Goal: Task Accomplishment & Management: Complete application form

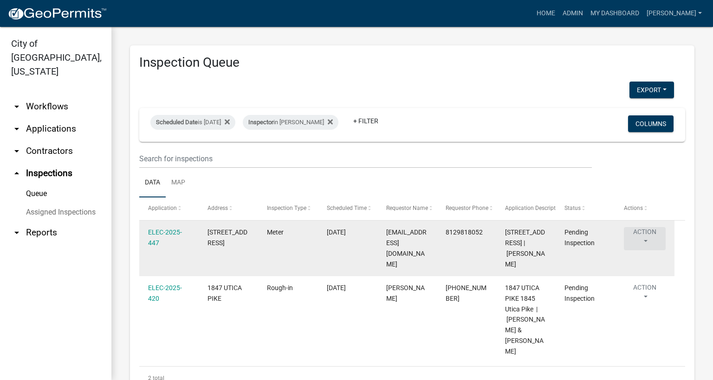
click at [643, 242] on button "Action" at bounding box center [645, 238] width 42 height 23
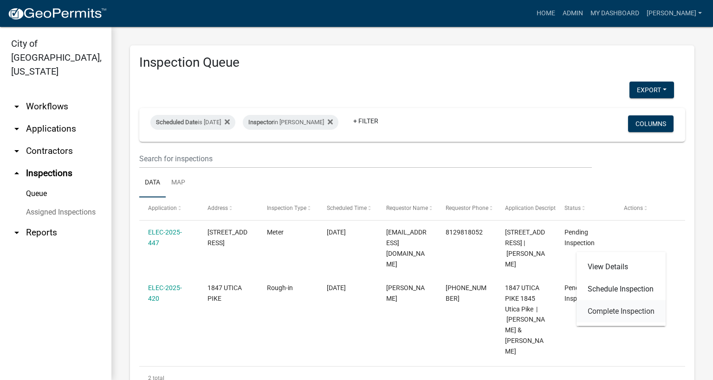
click at [613, 313] on link "Complete Inspection" at bounding box center [620, 312] width 89 height 22
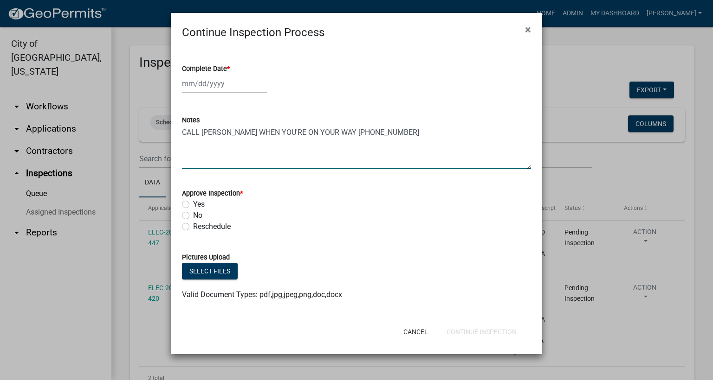
click at [386, 132] on textarea "CALL [PERSON_NAME] WHEN YOU'RE ON YOUR WAY [PHONE_NUMBER]" at bounding box center [356, 148] width 349 height 44
type textarea "CALL [PERSON_NAME] WHEN YOU'RE ON YOUR WAY [PHONE_NUMBER]"
click at [229, 68] on span "*" at bounding box center [228, 69] width 3 height 8
click at [229, 74] on input "Complete Date *" at bounding box center [224, 83] width 85 height 19
select select "8"
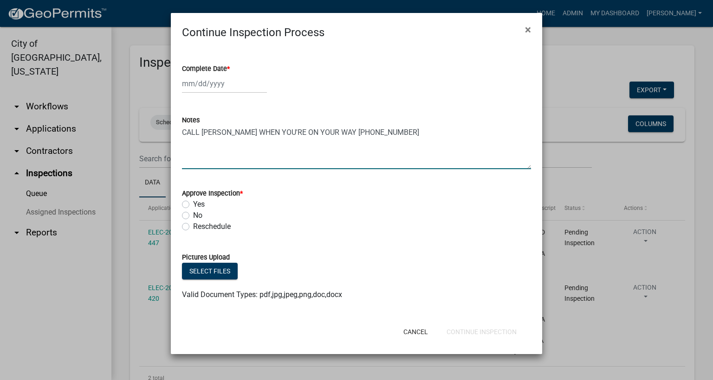
select select "2025"
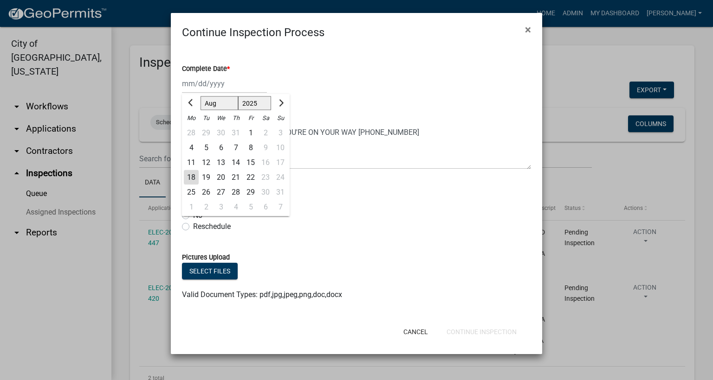
click at [193, 180] on div "18" at bounding box center [191, 177] width 15 height 15
type input "[DATE]"
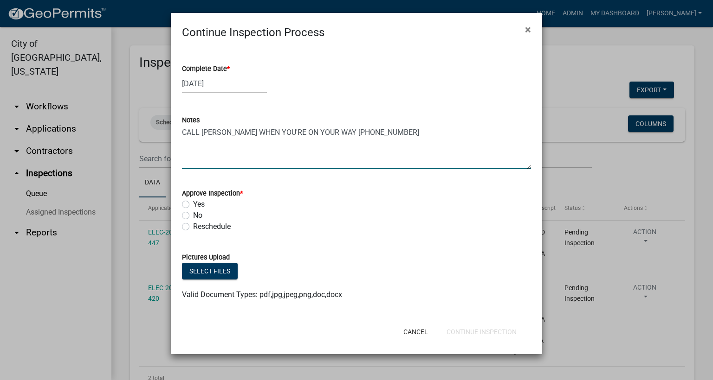
click at [381, 132] on textarea "CALL [PERSON_NAME] WHEN YOU'RE ON YOUR WAY [PHONE_NUMBER]" at bounding box center [356, 148] width 349 height 44
type textarea "CALL [PERSON_NAME] WHEN YOU'RE ON YOUR WAY [PHONE_NUMBER] NEED TO KNOW WHAT TYP…"
click at [193, 213] on label "No" at bounding box center [197, 215] width 9 height 11
click at [193, 213] on input "No" at bounding box center [196, 213] width 6 height 6
radio input "true"
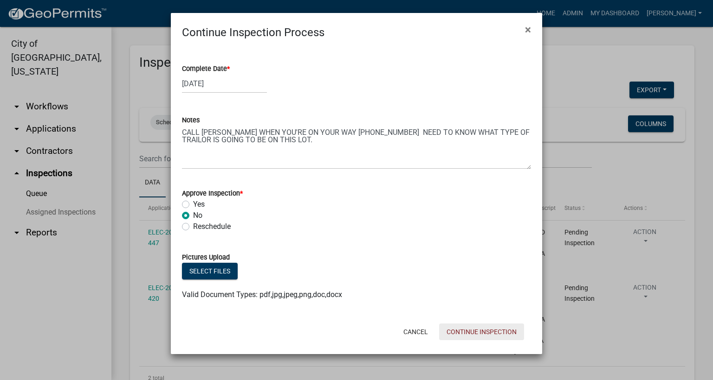
click at [492, 333] on button "Continue Inspection" at bounding box center [481, 332] width 85 height 17
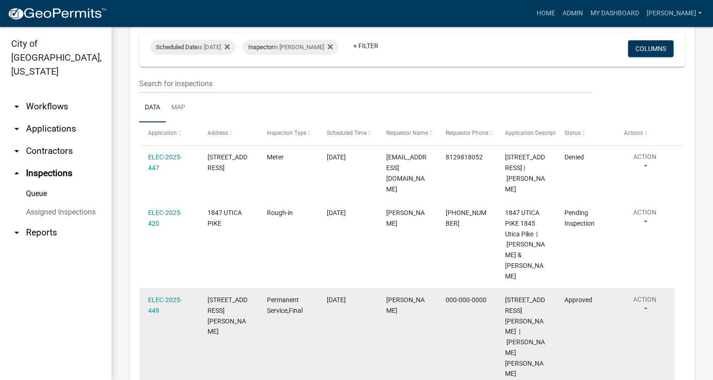
scroll to position [124, 0]
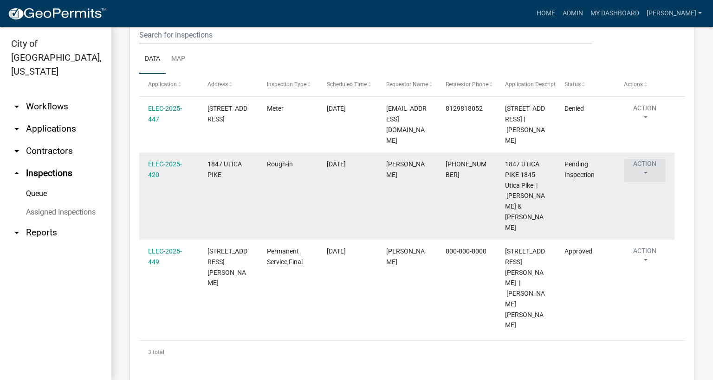
click at [645, 182] on button "Action" at bounding box center [645, 170] width 42 height 23
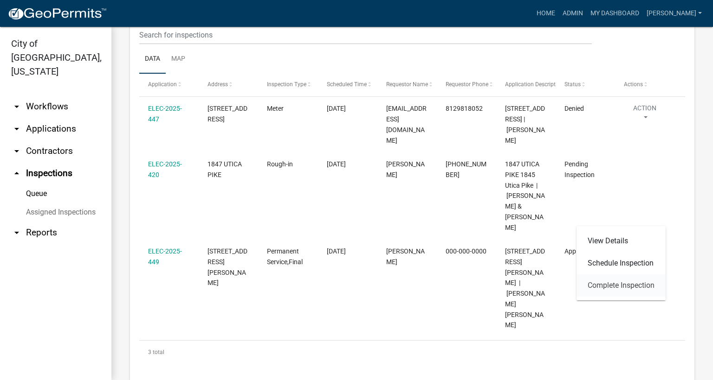
click at [638, 285] on link "Complete Inspection" at bounding box center [620, 286] width 89 height 22
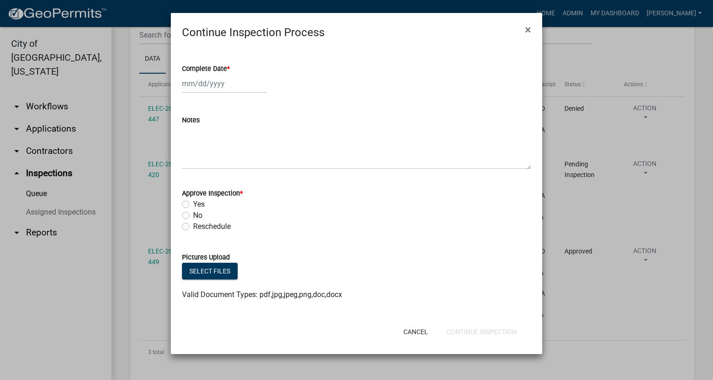
click at [230, 67] on span "*" at bounding box center [228, 69] width 3 height 8
click at [230, 74] on input "Complete Date *" at bounding box center [224, 83] width 85 height 19
select select "8"
select select "2025"
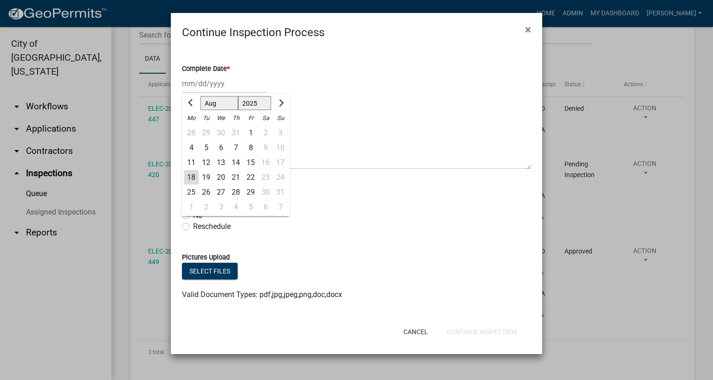
click at [189, 172] on div "18" at bounding box center [191, 177] width 15 height 15
type input "[DATE]"
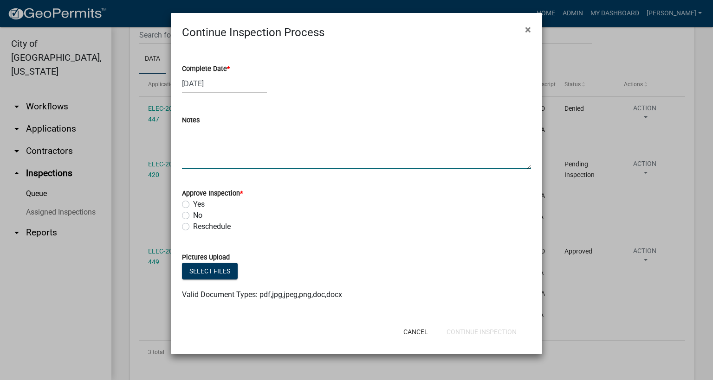
click at [211, 148] on textarea "Notes" at bounding box center [356, 148] width 349 height 44
type textarea "ROOM ADDITION."
click at [193, 208] on label "Yes" at bounding box center [199, 204] width 12 height 11
click at [193, 205] on input "Yes" at bounding box center [196, 202] width 6 height 6
radio input "true"
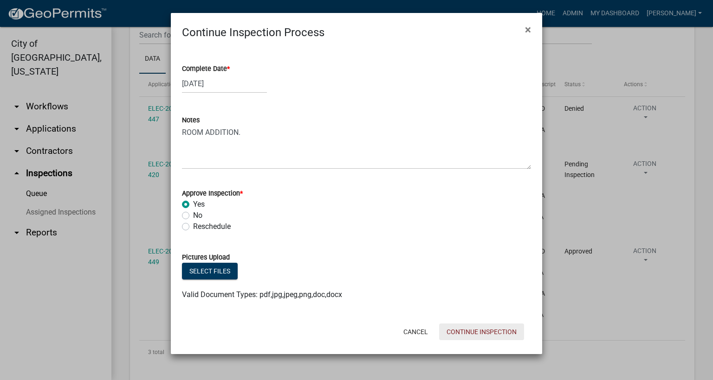
click at [457, 330] on button "Continue Inspection" at bounding box center [481, 332] width 85 height 17
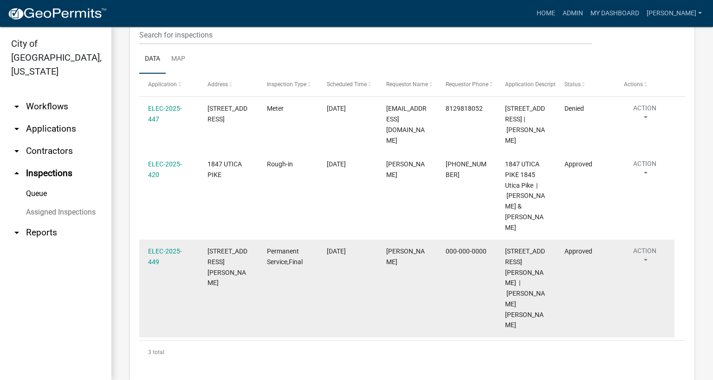
click at [643, 127] on button "Action" at bounding box center [645, 114] width 42 height 23
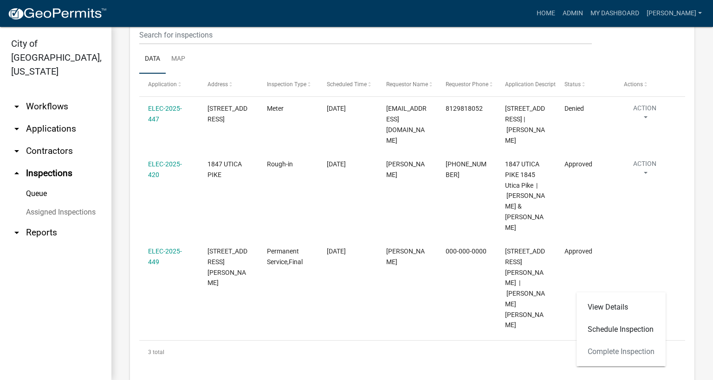
click at [613, 356] on div "View Details Schedule Inspection Complete Inspection" at bounding box center [620, 330] width 89 height 74
click at [618, 353] on div "View Details Schedule Inspection Complete Inspection" at bounding box center [620, 330] width 89 height 74
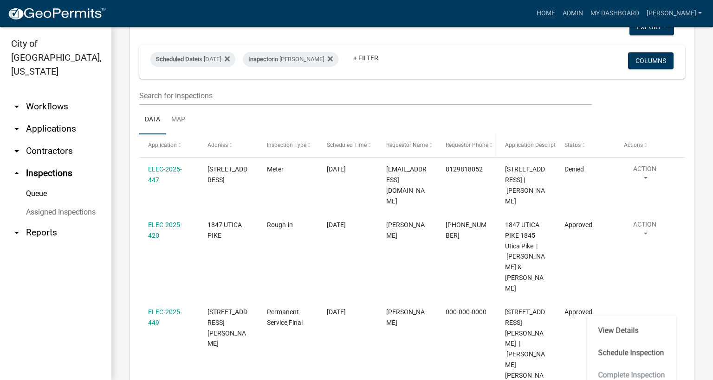
scroll to position [0, 0]
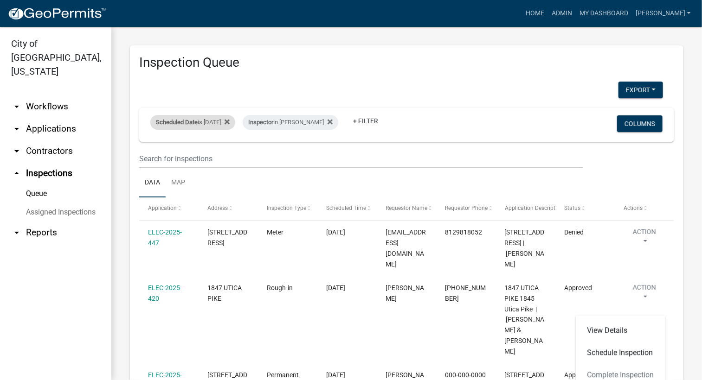
click at [230, 122] on div "Scheduled Date is [DATE]" at bounding box center [192, 122] width 85 height 15
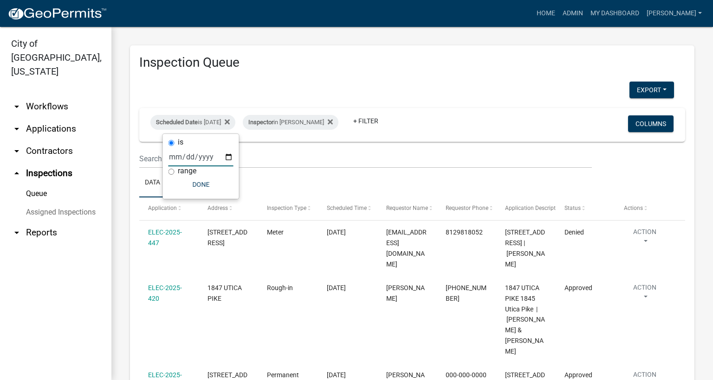
click at [231, 159] on input "[DATE]" at bounding box center [200, 157] width 65 height 19
type input "[DATE]"
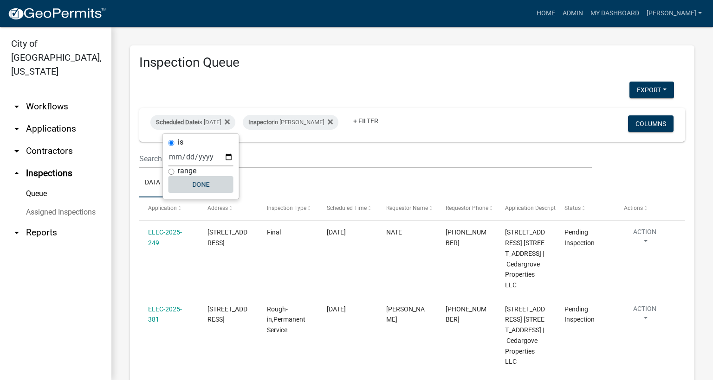
click at [202, 188] on button "Done" at bounding box center [200, 184] width 65 height 17
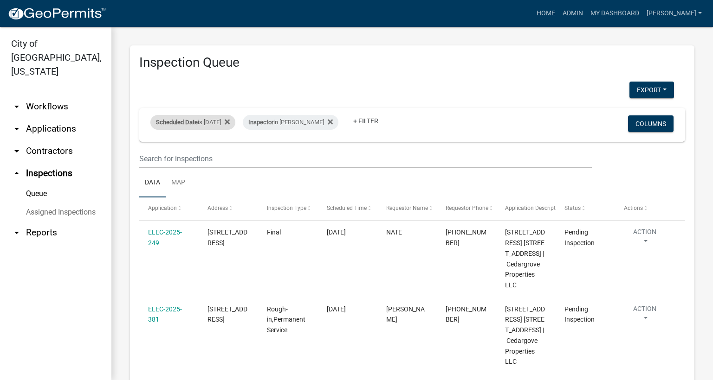
click at [231, 123] on div "Scheduled Date is [DATE]" at bounding box center [192, 122] width 85 height 15
click at [232, 162] on input "[DATE]" at bounding box center [200, 157] width 65 height 19
click at [229, 160] on input "[DATE]" at bounding box center [200, 157] width 65 height 19
click at [229, 159] on input "[DATE]" at bounding box center [200, 157] width 65 height 19
click at [227, 154] on input "[DATE]" at bounding box center [200, 157] width 65 height 19
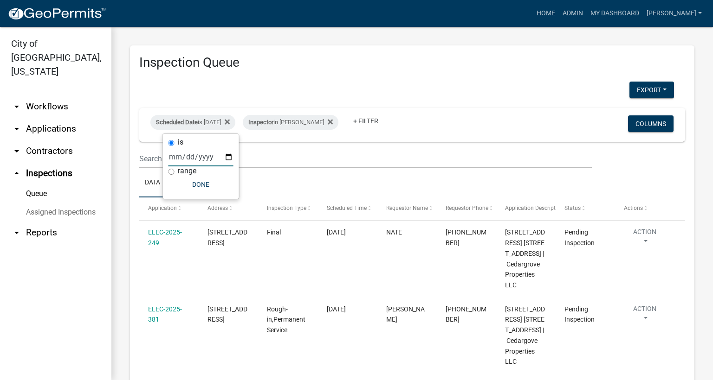
click at [229, 155] on input "[DATE]" at bounding box center [200, 157] width 65 height 19
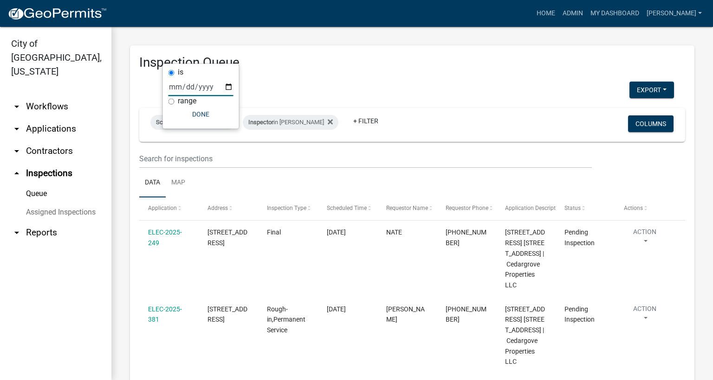
scroll to position [187, 0]
